Goal: Connect with others: Connect with others

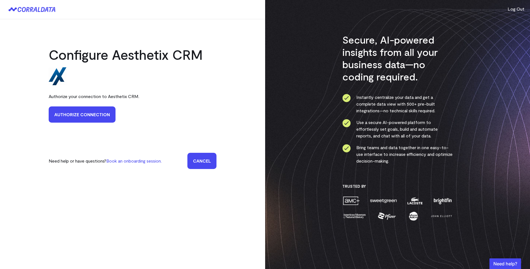
click at [102, 122] on link "Authorize Connection" at bounding box center [82, 115] width 67 height 16
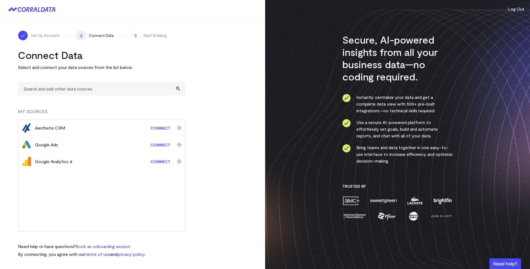
click at [161, 128] on link "Connect" at bounding box center [160, 128] width 25 height 10
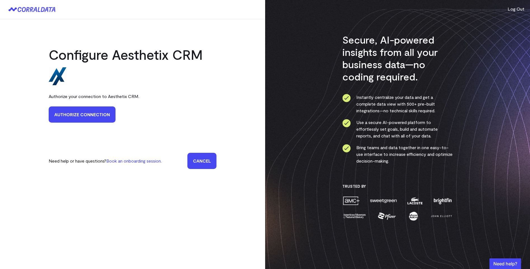
click at [90, 115] on link "Authorize Connection" at bounding box center [82, 115] width 67 height 16
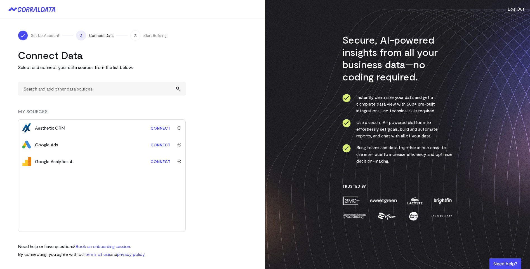
click at [159, 128] on link "Connect" at bounding box center [160, 128] width 25 height 10
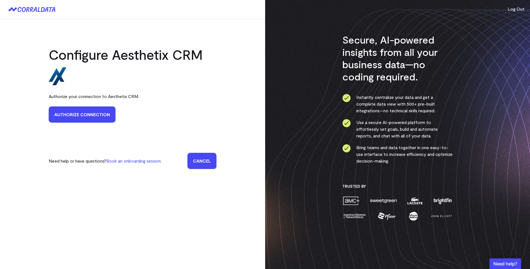
click at [98, 120] on link "Authorize Connection" at bounding box center [82, 115] width 67 height 16
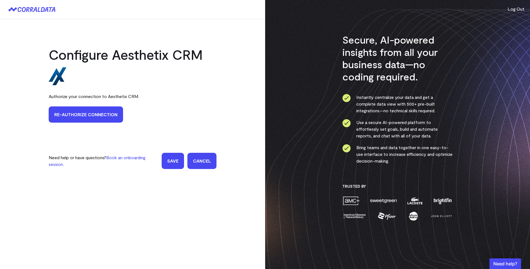
click at [176, 161] on input "Save" at bounding box center [173, 161] width 22 height 16
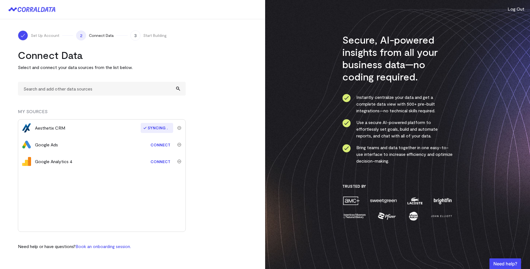
click at [159, 144] on link "Connect" at bounding box center [160, 145] width 25 height 10
click at [160, 162] on link "Connect" at bounding box center [160, 162] width 25 height 10
